Goal: Task Accomplishment & Management: Manage account settings

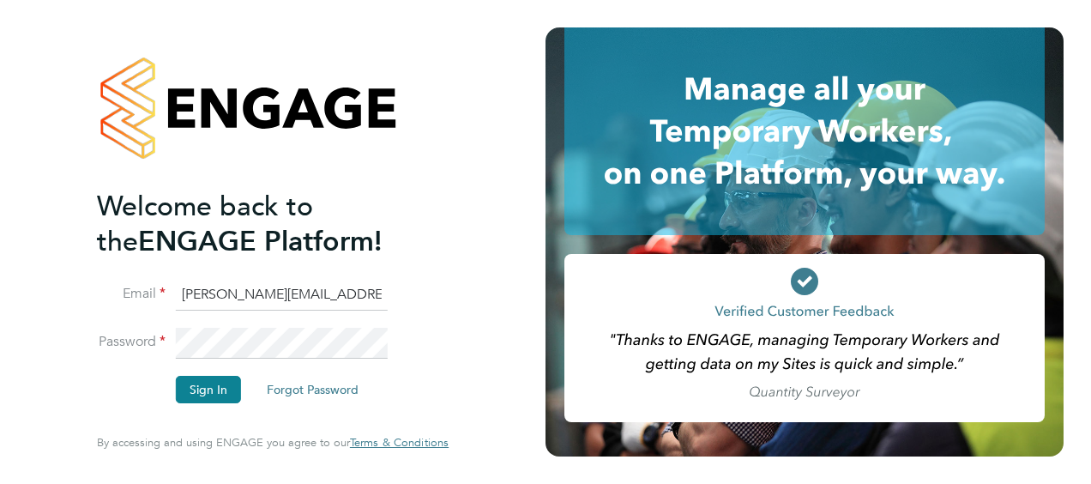
click at [205, 384] on button "Sign In" at bounding box center [208, 389] width 65 height 27
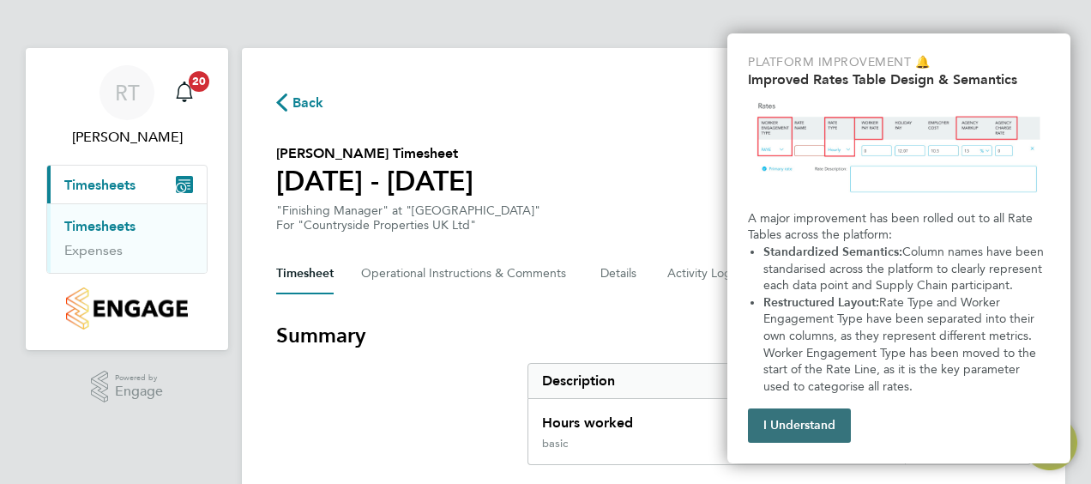
click at [776, 416] on button "I Understand" at bounding box center [799, 425] width 103 height 34
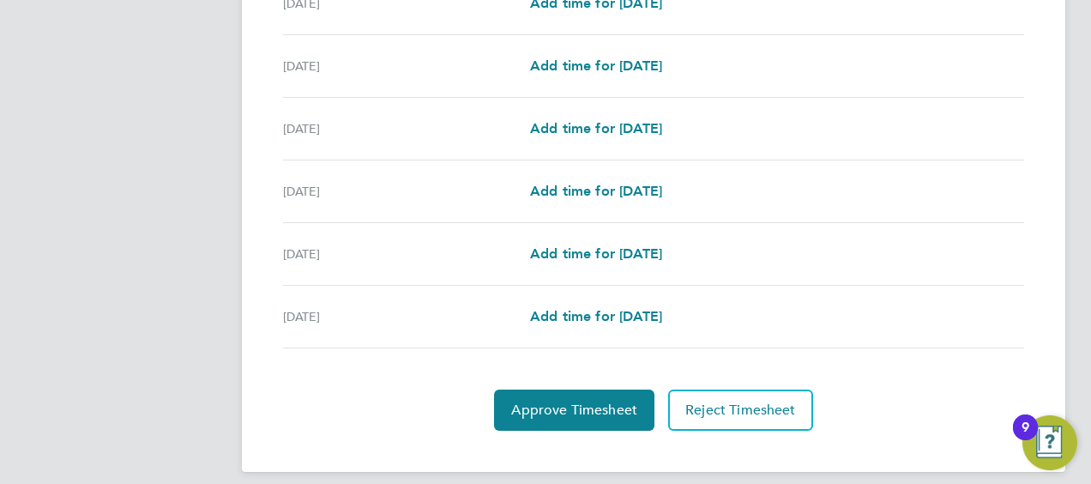
scroll to position [670, 0]
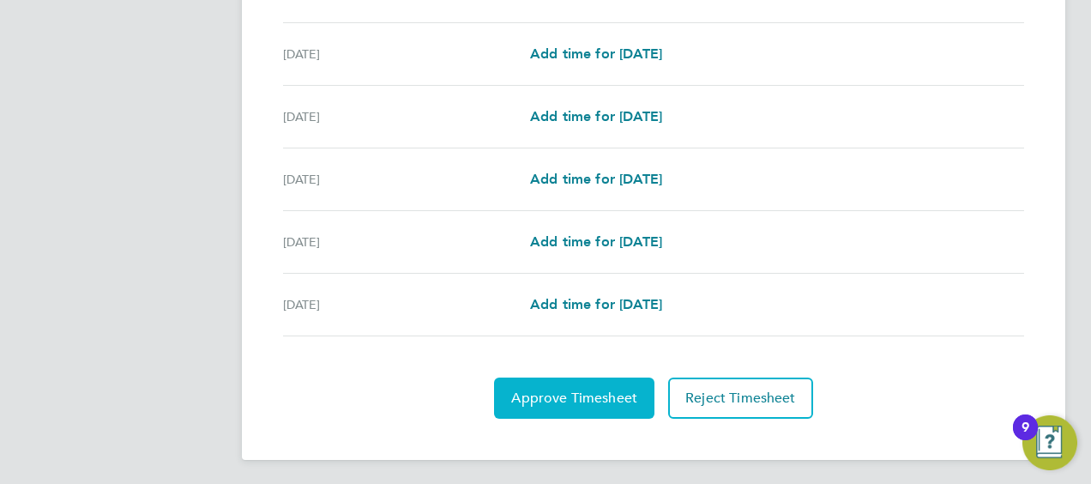
click at [559, 389] on span "Approve Timesheet" at bounding box center [574, 397] width 126 height 17
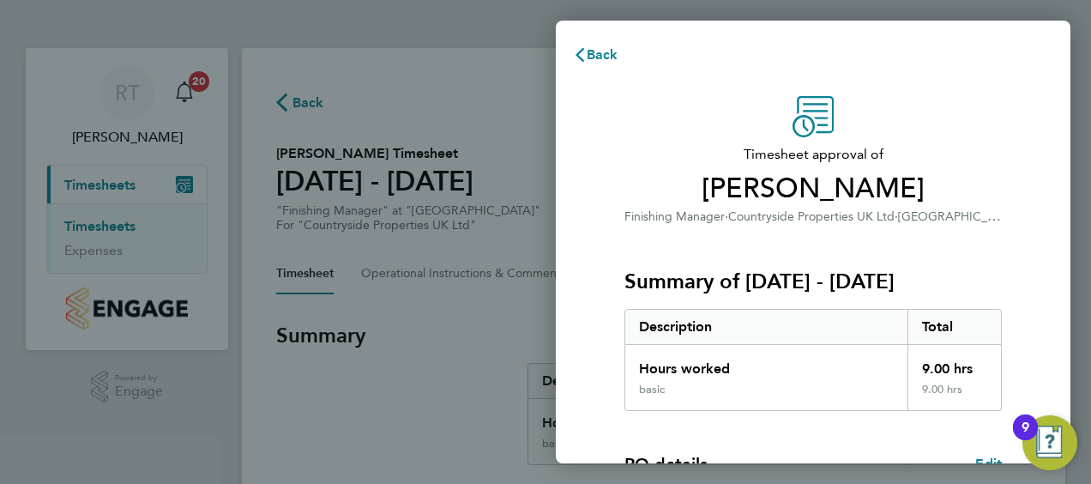
click at [937, 285] on h3 "Summary of 21 - 27 Jul 2025" at bounding box center [812, 281] width 377 height 27
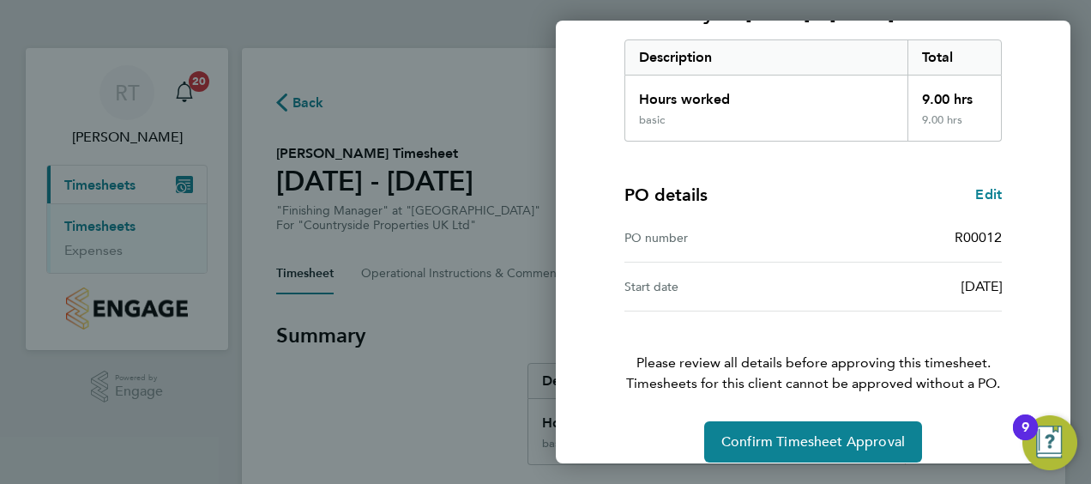
scroll to position [287, 0]
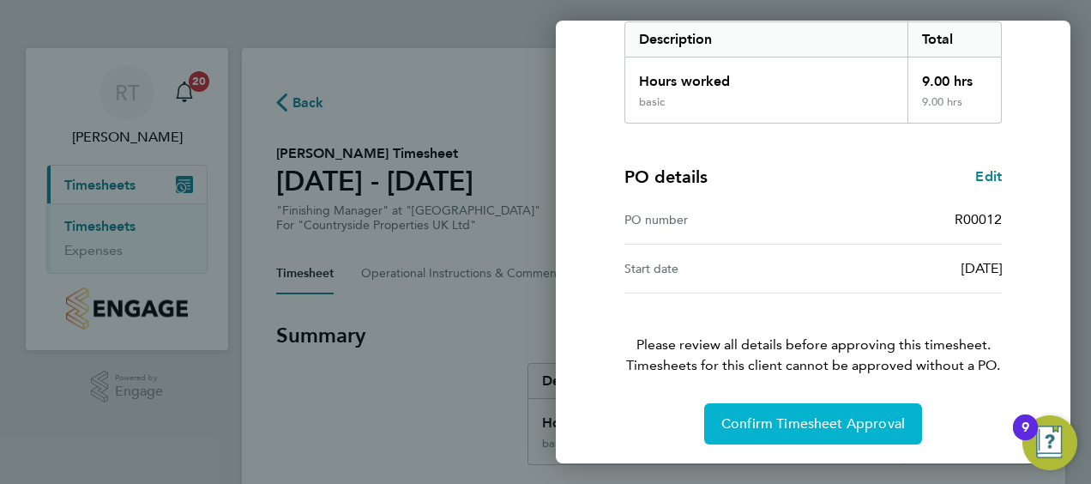
click at [861, 415] on span "Confirm Timesheet Approval" at bounding box center [813, 423] width 184 height 17
